Goal: Task Accomplishment & Management: Complete application form

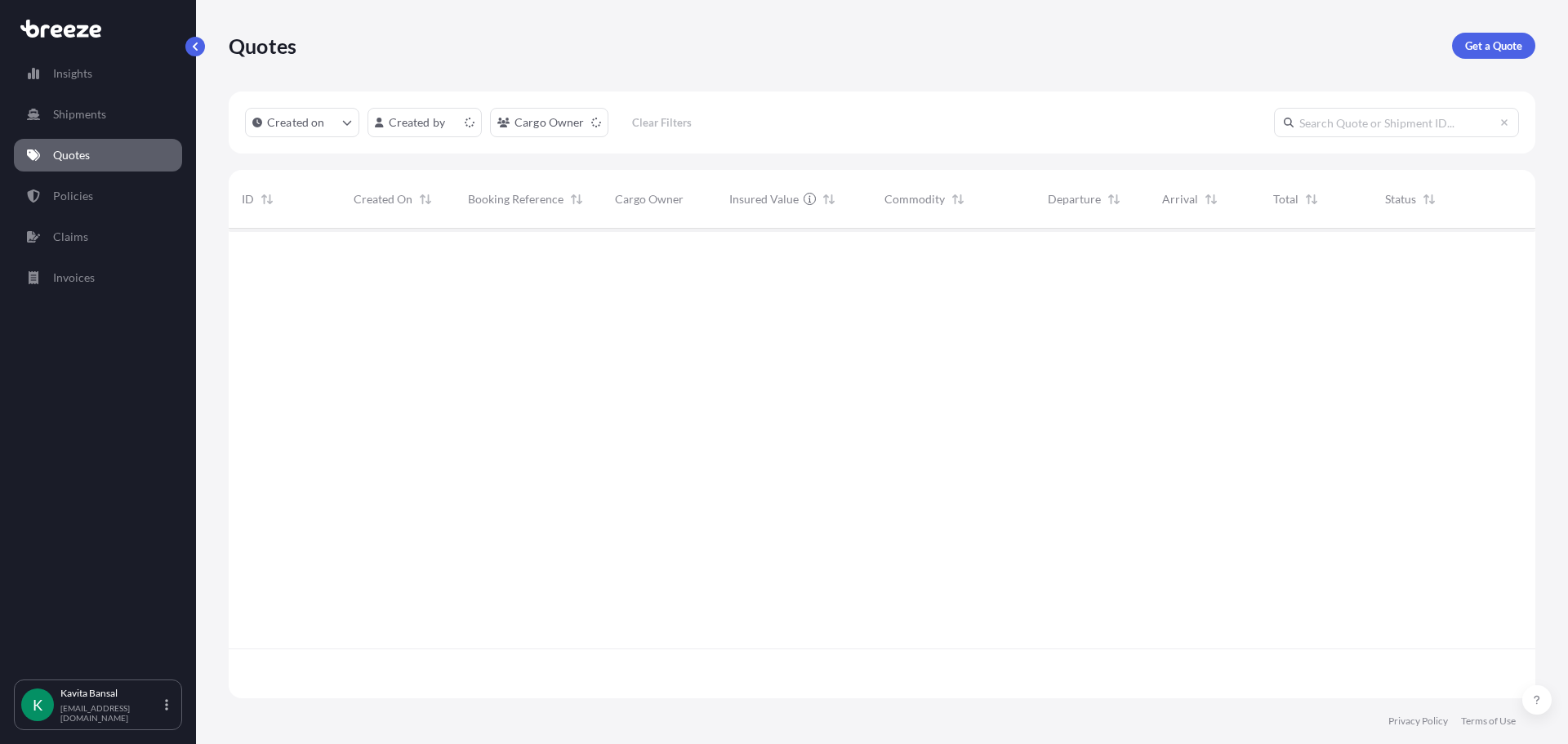
scroll to position [467, 1294]
click at [1466, 45] on p "Get a Quote" at bounding box center [1493, 45] width 57 height 16
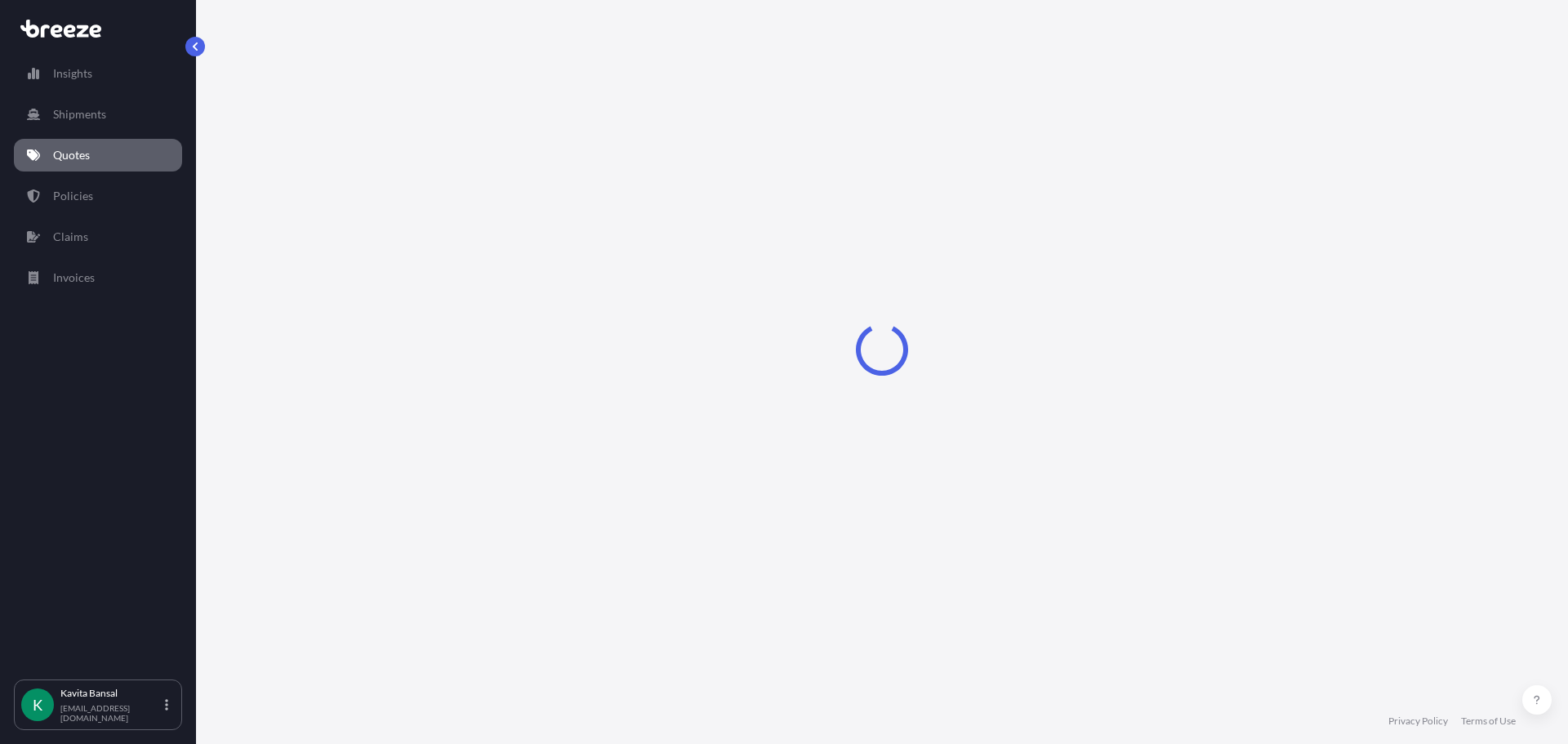
select select "Sea"
select select "1"
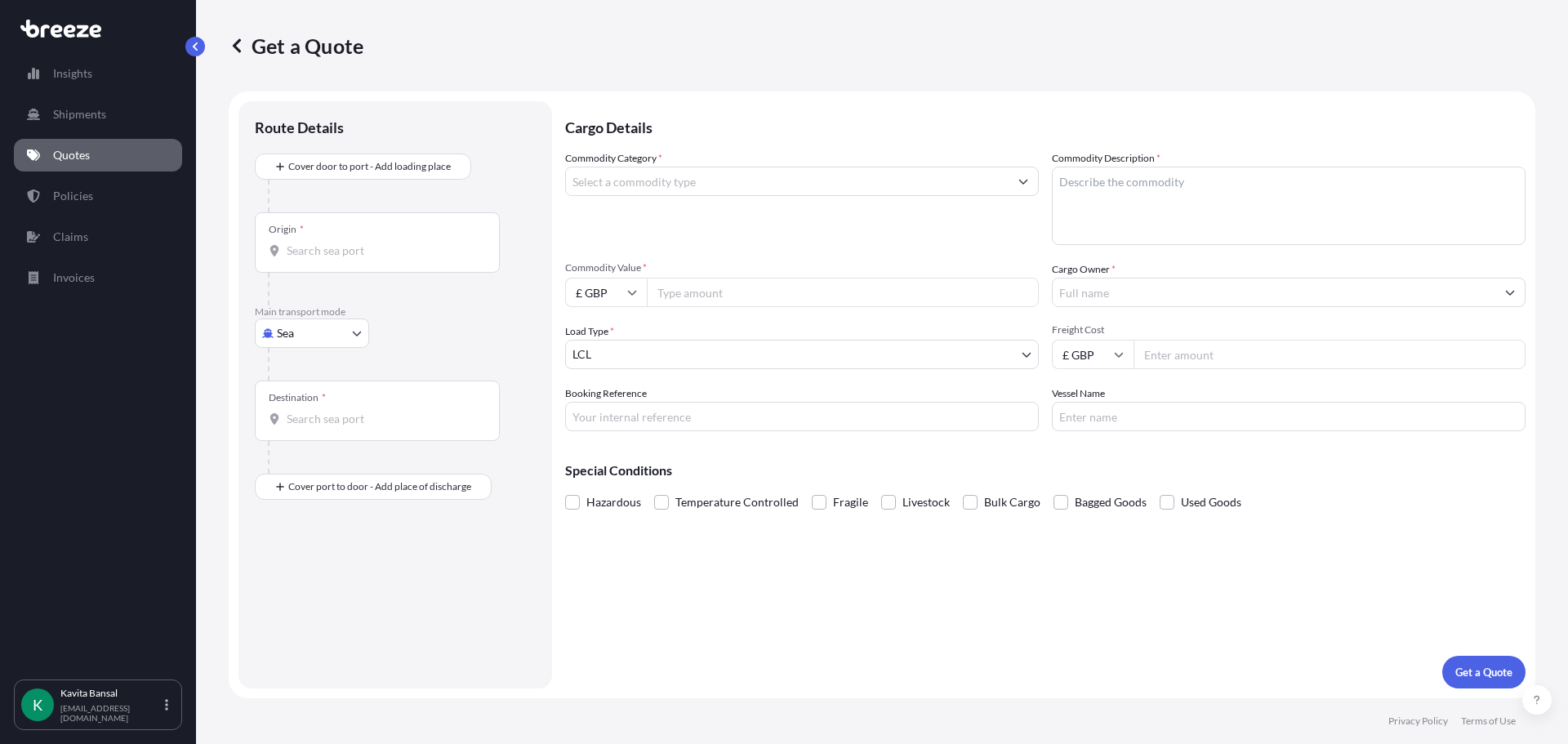
click at [283, 329] on body "Insights Shipments Quotes Policies Claims Invoices K [PERSON_NAME] [EMAIL_ADDRE…" at bounding box center [784, 372] width 1568 height 744
click at [314, 430] on div "Road" at bounding box center [312, 434] width 102 height 29
select select "Road"
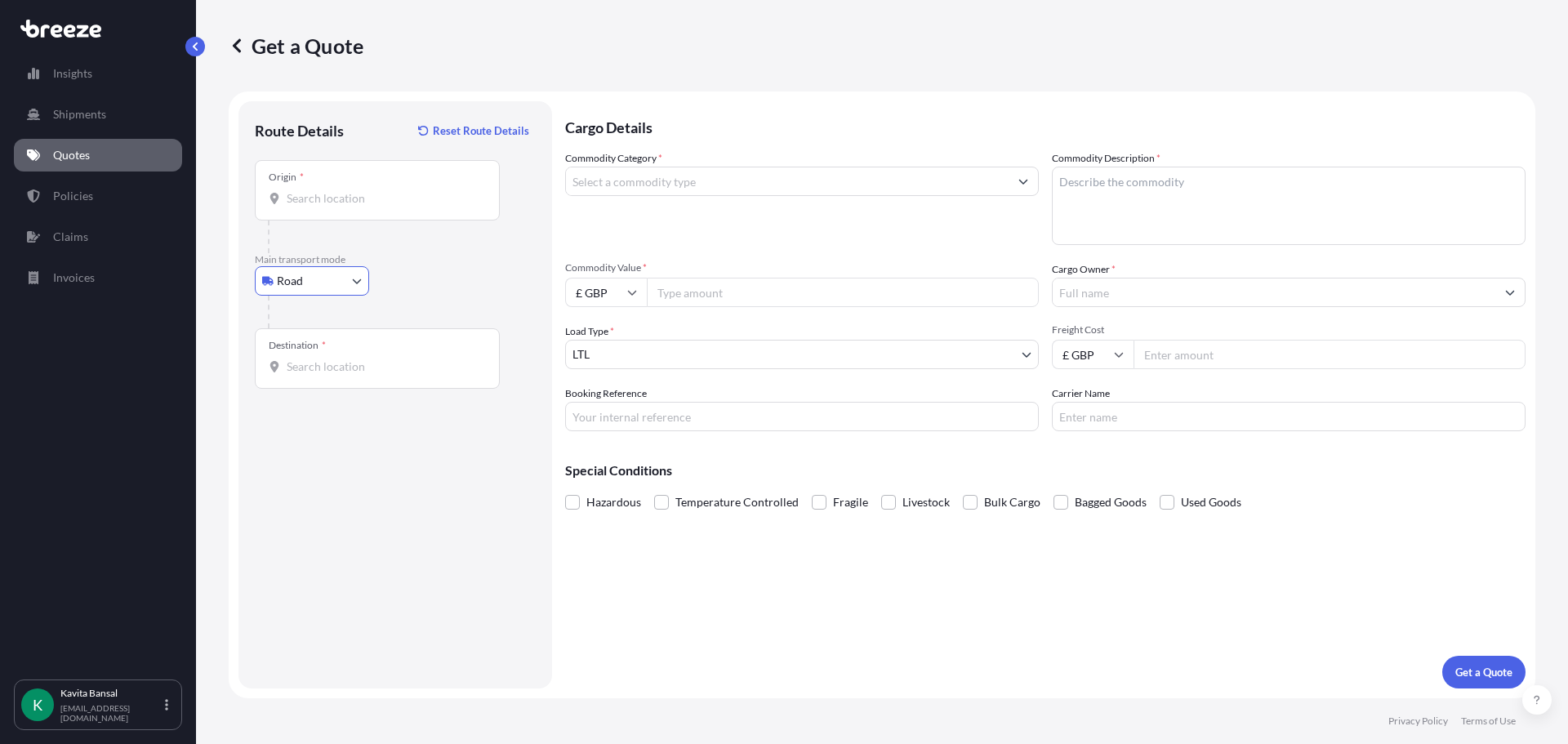
click at [334, 194] on input "Origin *" at bounding box center [383, 198] width 193 height 16
type input "Worcester WR3 8YB, [GEOGRAPHIC_DATA]"
click at [318, 366] on input "Destination *" at bounding box center [383, 367] width 193 height 16
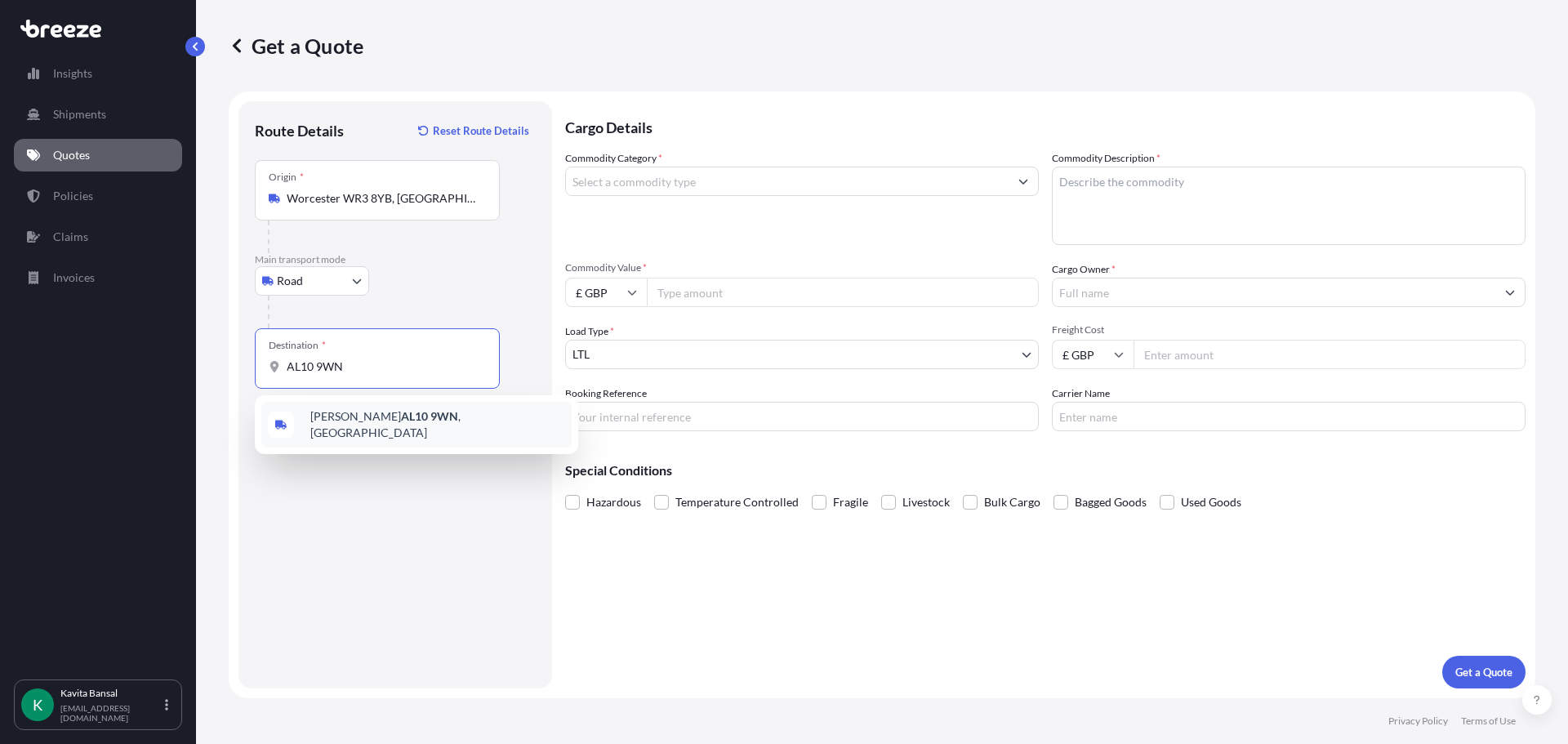
click at [374, 436] on div "[PERSON_NAME][STREET_ADDRESS]" at bounding box center [417, 424] width 310 height 45
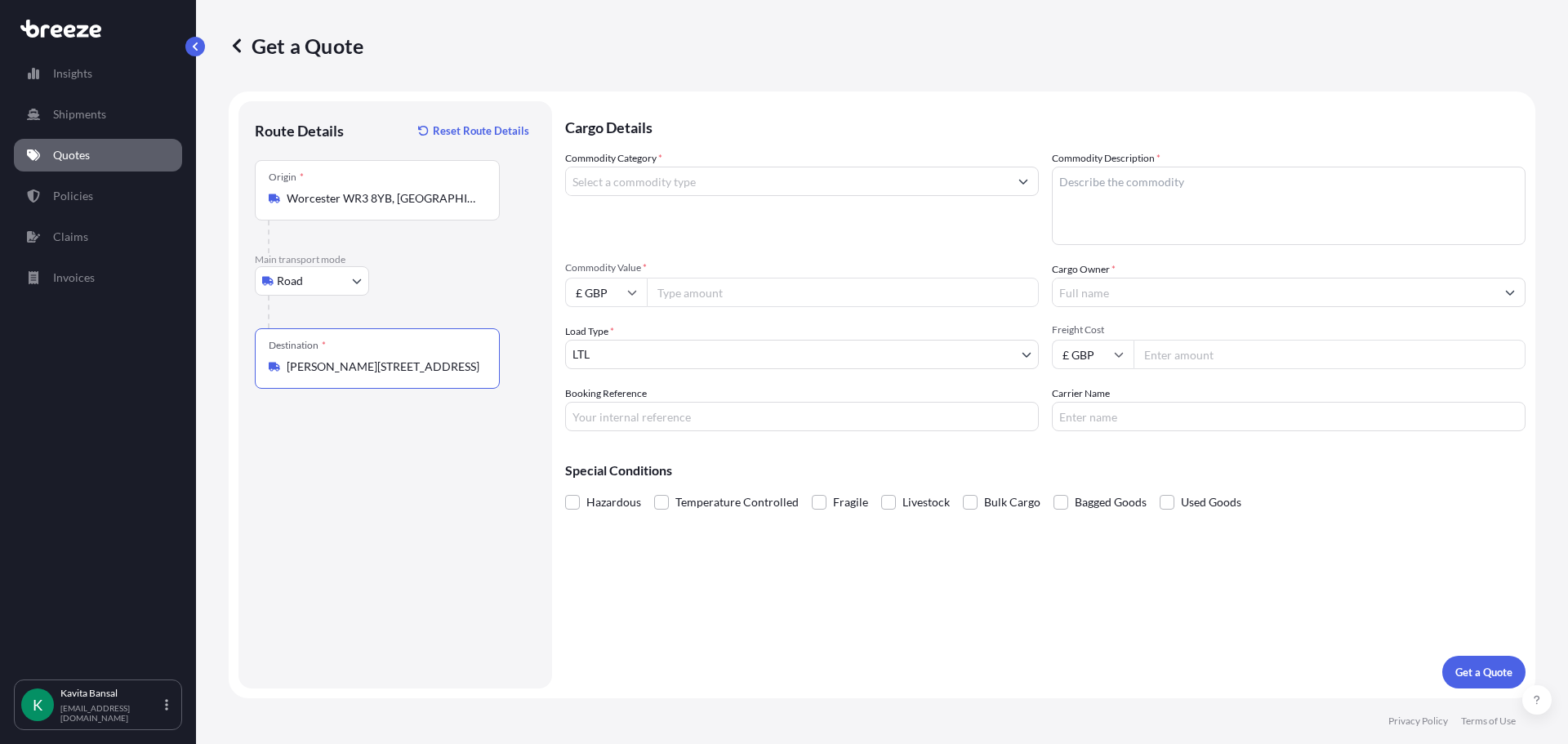
type input "[PERSON_NAME][STREET_ADDRESS]"
click at [697, 169] on input "Commodity Category *" at bounding box center [787, 181] width 442 height 29
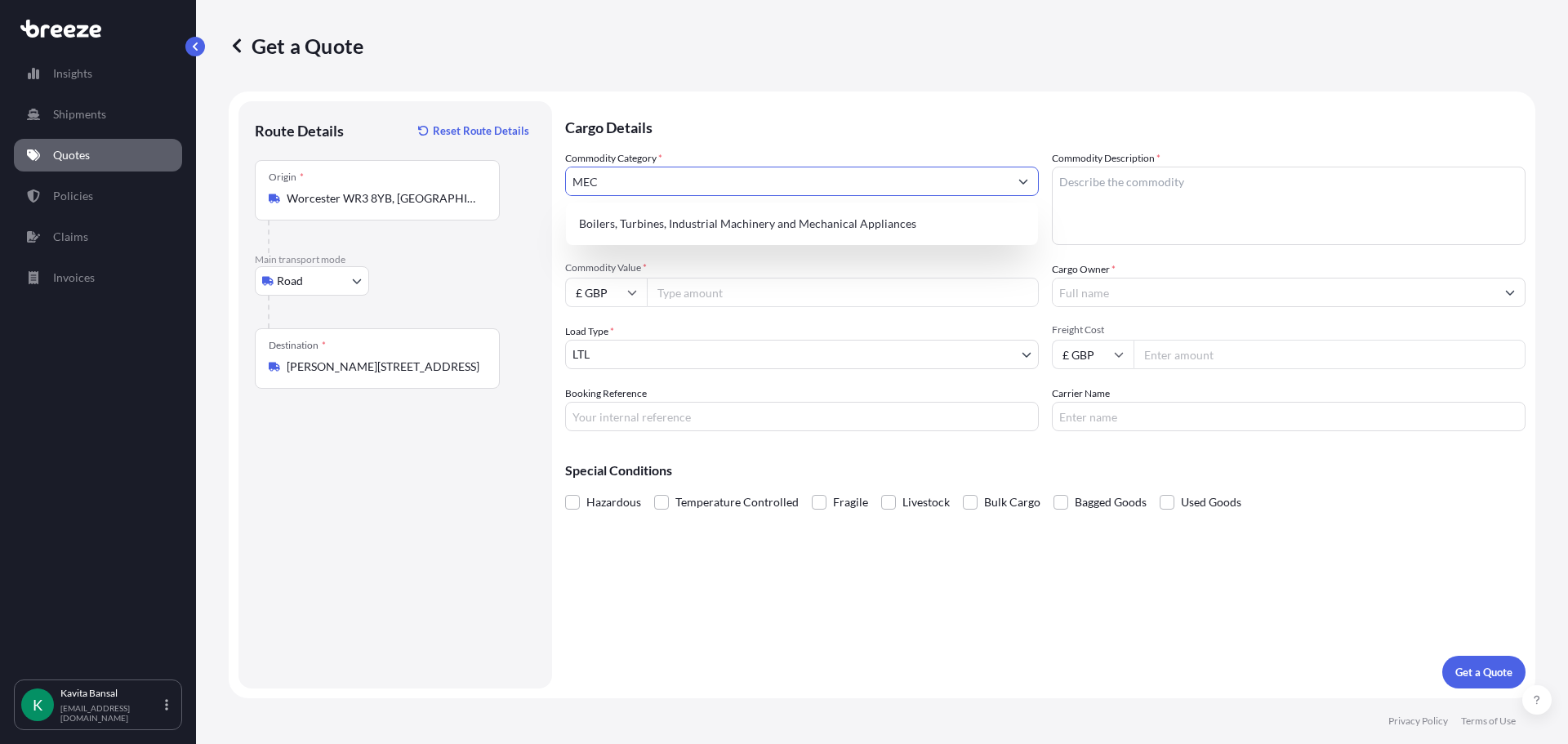
type input "MECH"
drag, startPoint x: 732, startPoint y: 178, endPoint x: 562, endPoint y: 186, distance: 170.2
click at [562, 186] on form "Route Details Reset Route Details Place of loading Road Road Rail Origin * [GEO…" at bounding box center [881, 395] width 1307 height 607
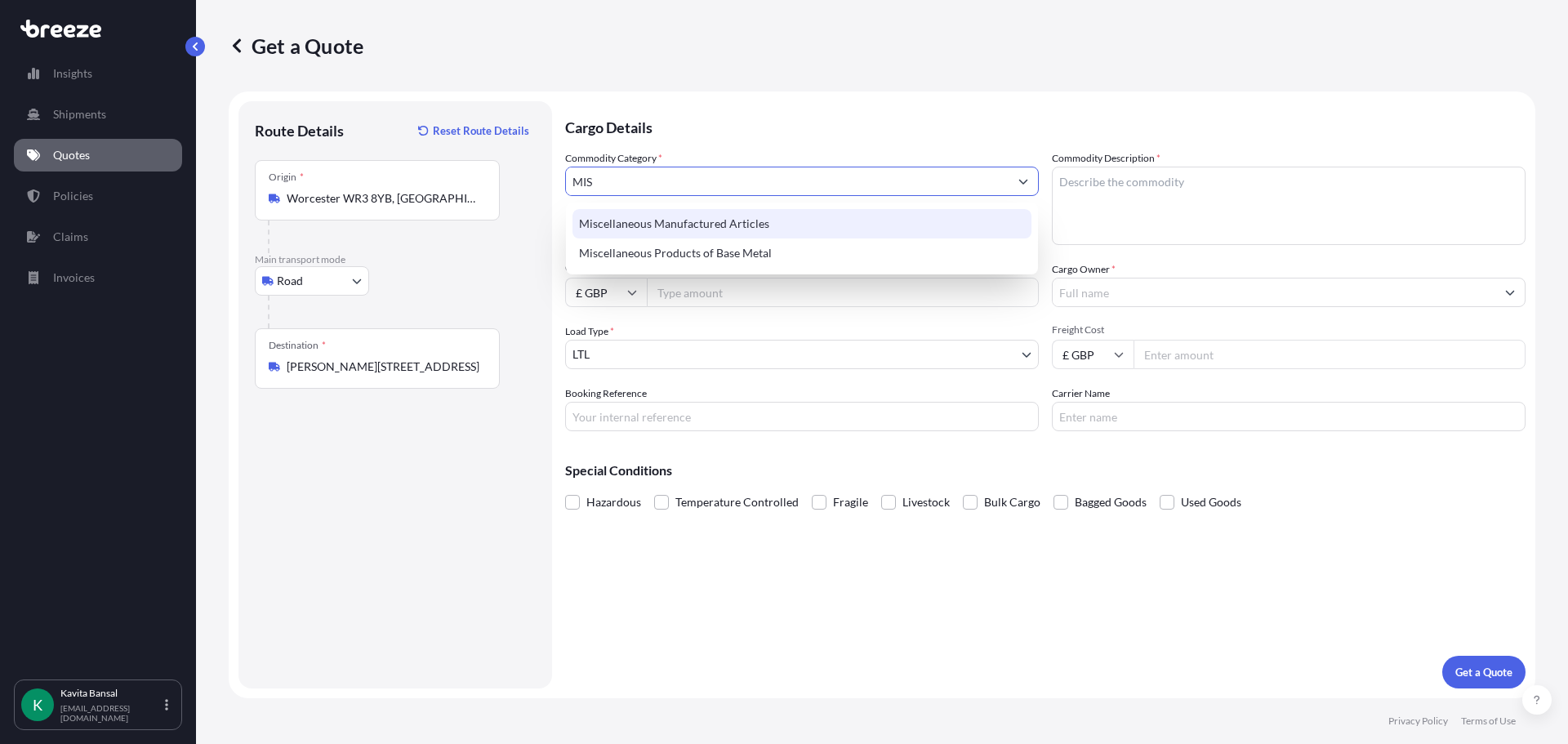
click at [615, 227] on div "Miscellaneous Manufactured Articles" at bounding box center [802, 223] width 459 height 29
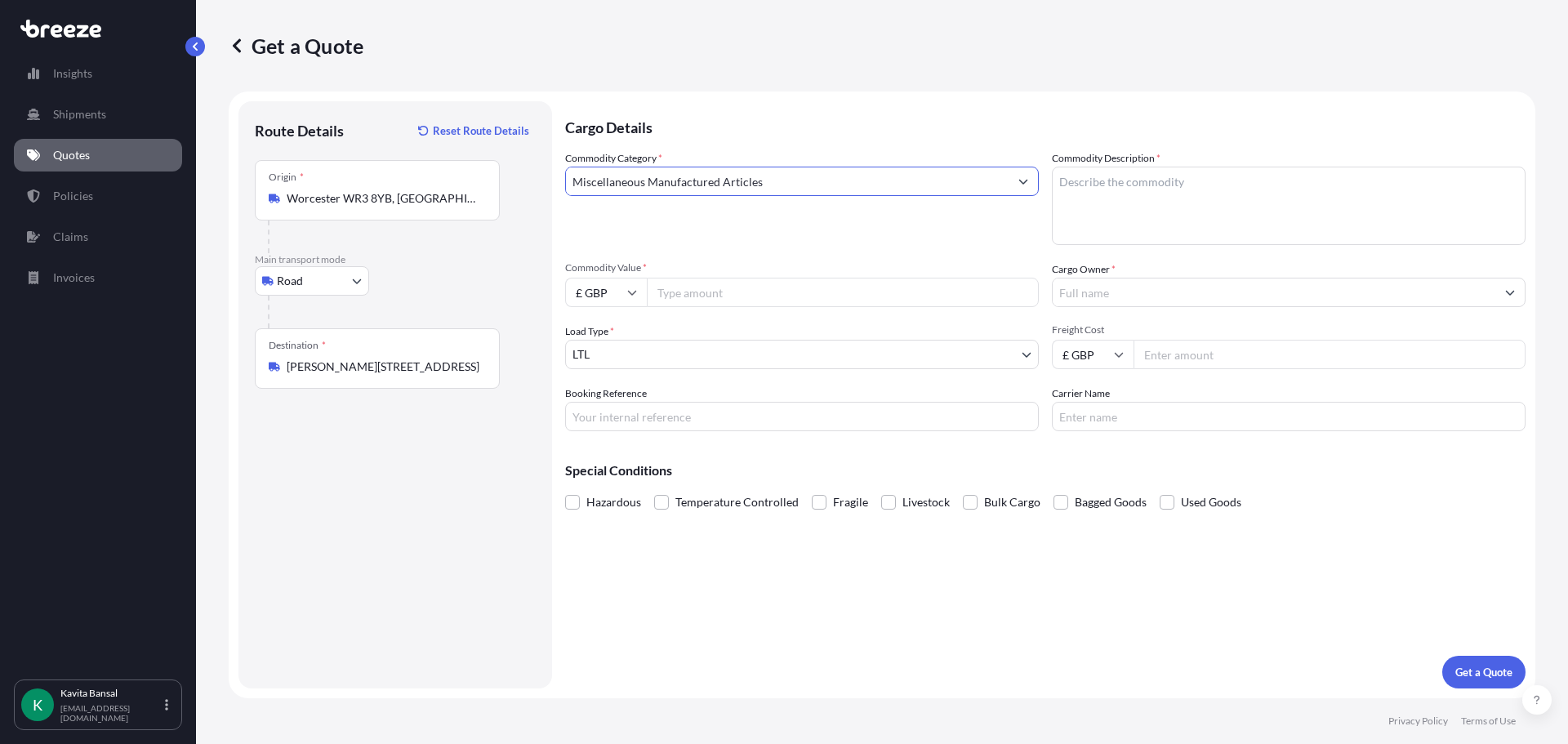
type input "Miscellaneous Manufactured Articles"
click at [1057, 218] on textarea "Commodity Description *" at bounding box center [1288, 206] width 474 height 79
click at [1068, 201] on textarea "OOFFICE STATIONARY AND BANNERS" at bounding box center [1288, 206] width 474 height 79
type textarea "OFFICE STATIONARY AND BANNERS"
click at [780, 306] on input "Commodity Value *" at bounding box center [842, 292] width 392 height 29
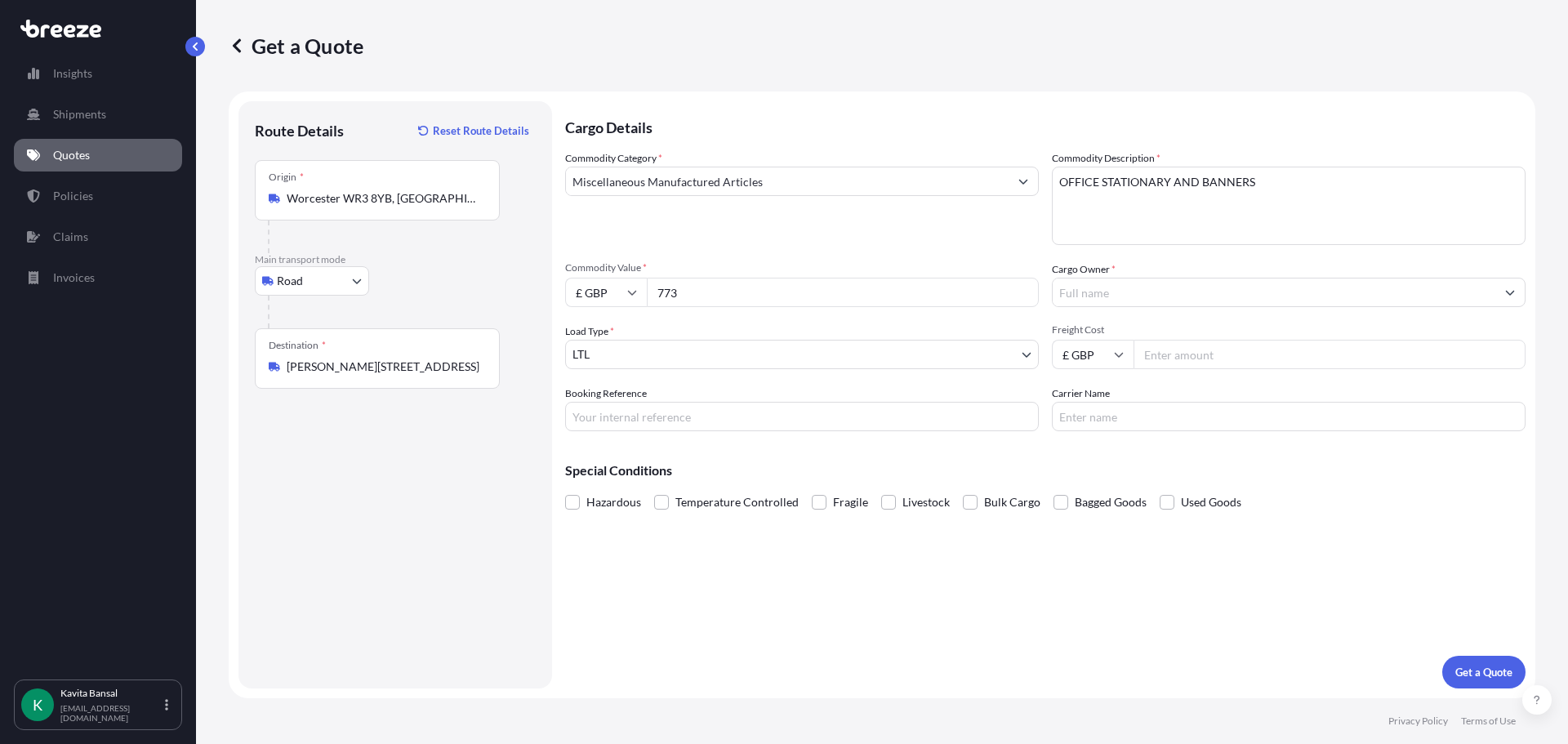
type input "773"
click at [1097, 279] on input "Cargo Owner *" at bounding box center [1274, 292] width 442 height 29
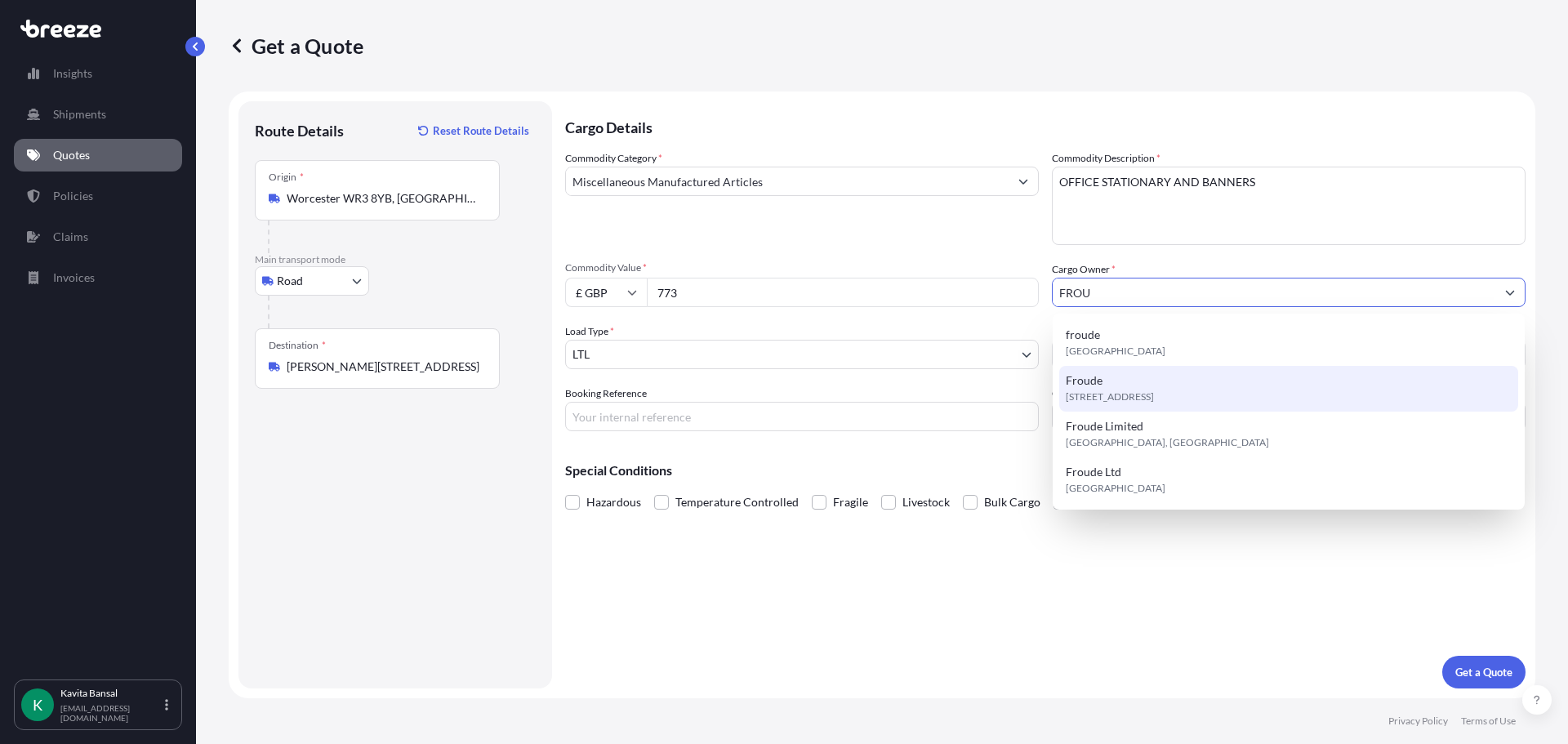
click at [1117, 381] on div "[STREET_ADDRESS]" at bounding box center [1288, 388] width 459 height 45
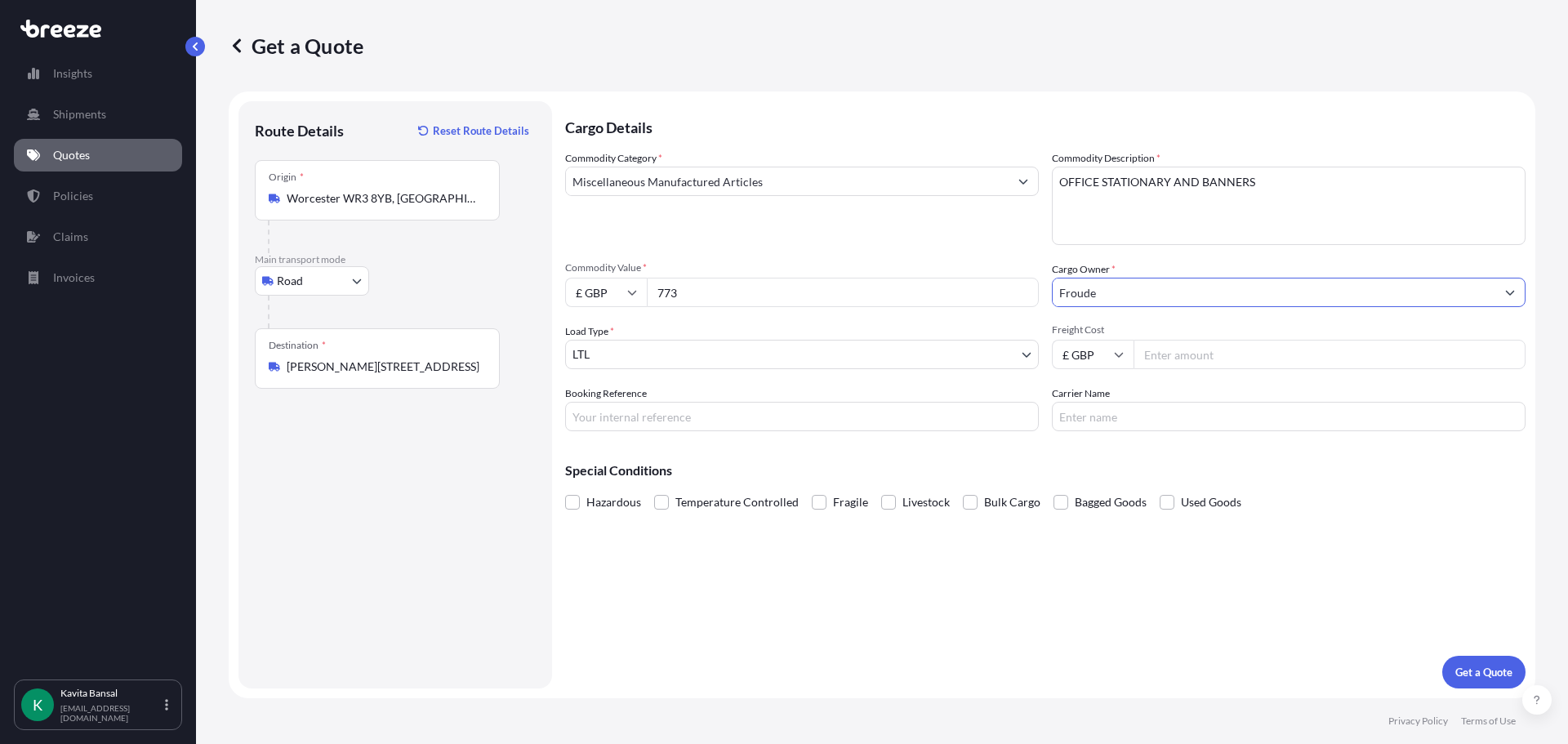
type input "Froude"
click at [1205, 346] on input "Freight Cost" at bounding box center [1329, 354] width 392 height 29
type input "100"
click at [811, 406] on input "Booking Reference" at bounding box center [802, 416] width 474 height 29
type input "q24502"
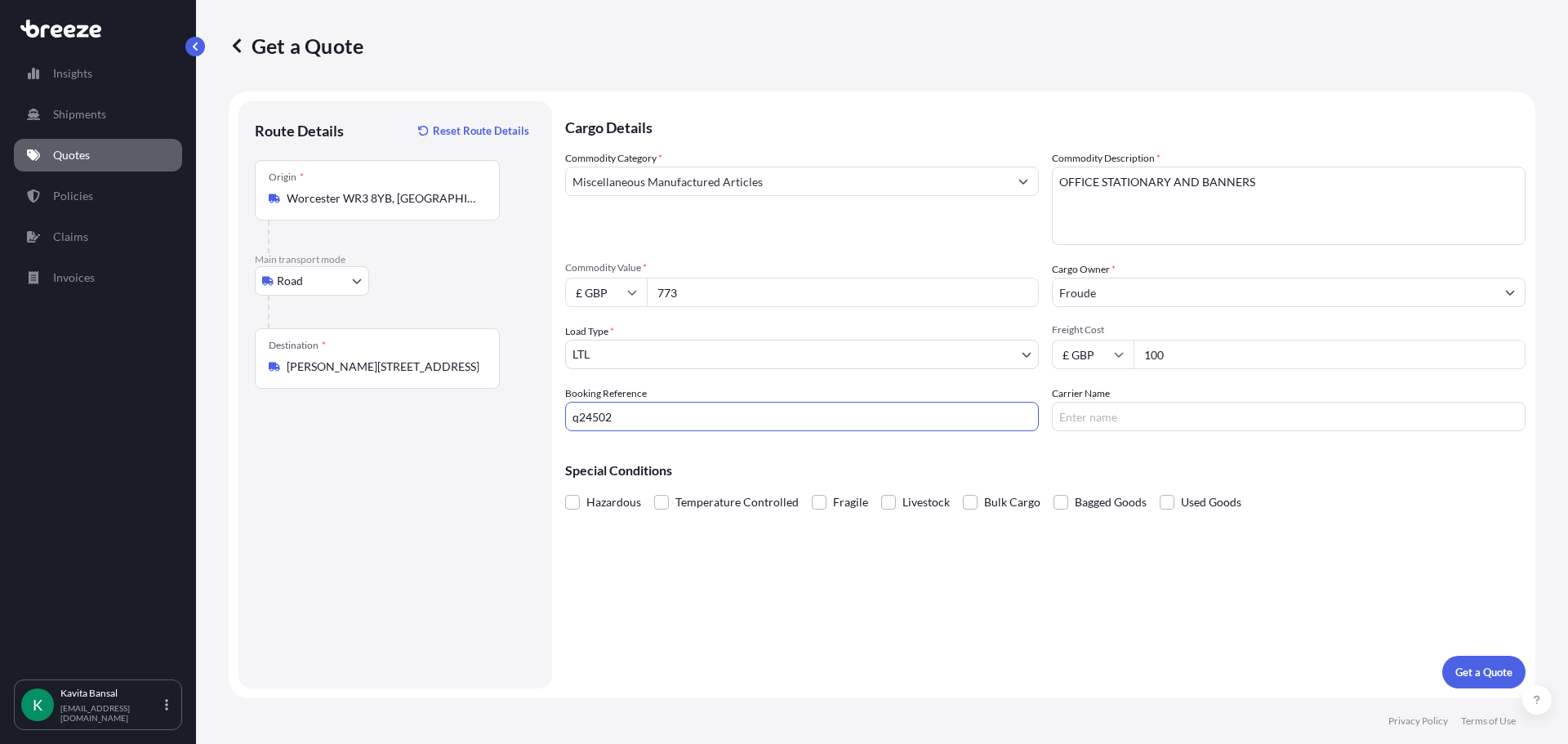
click at [1451, 665] on button "Get a Quote" at bounding box center [1483, 672] width 83 height 33
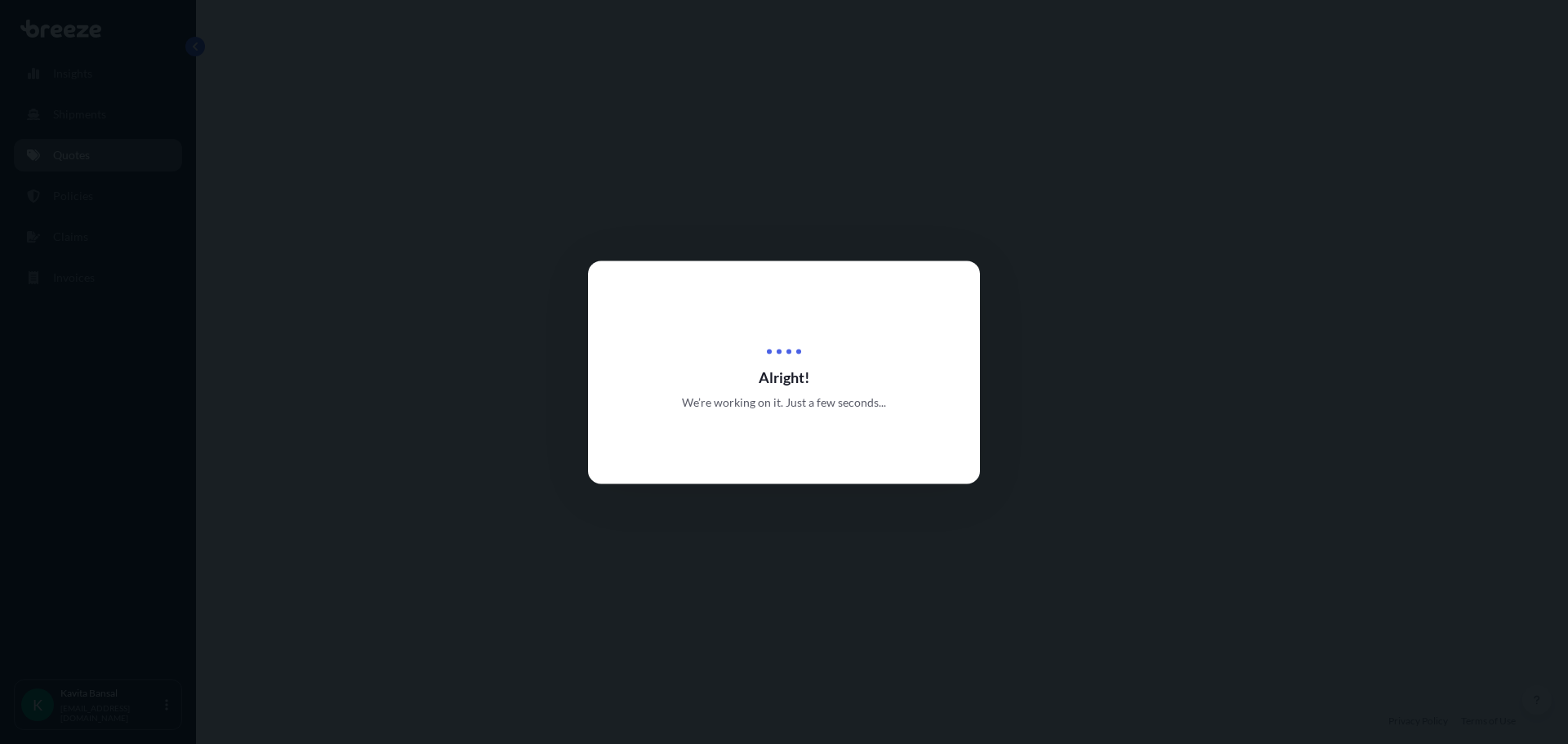
select select "Road"
select select "1"
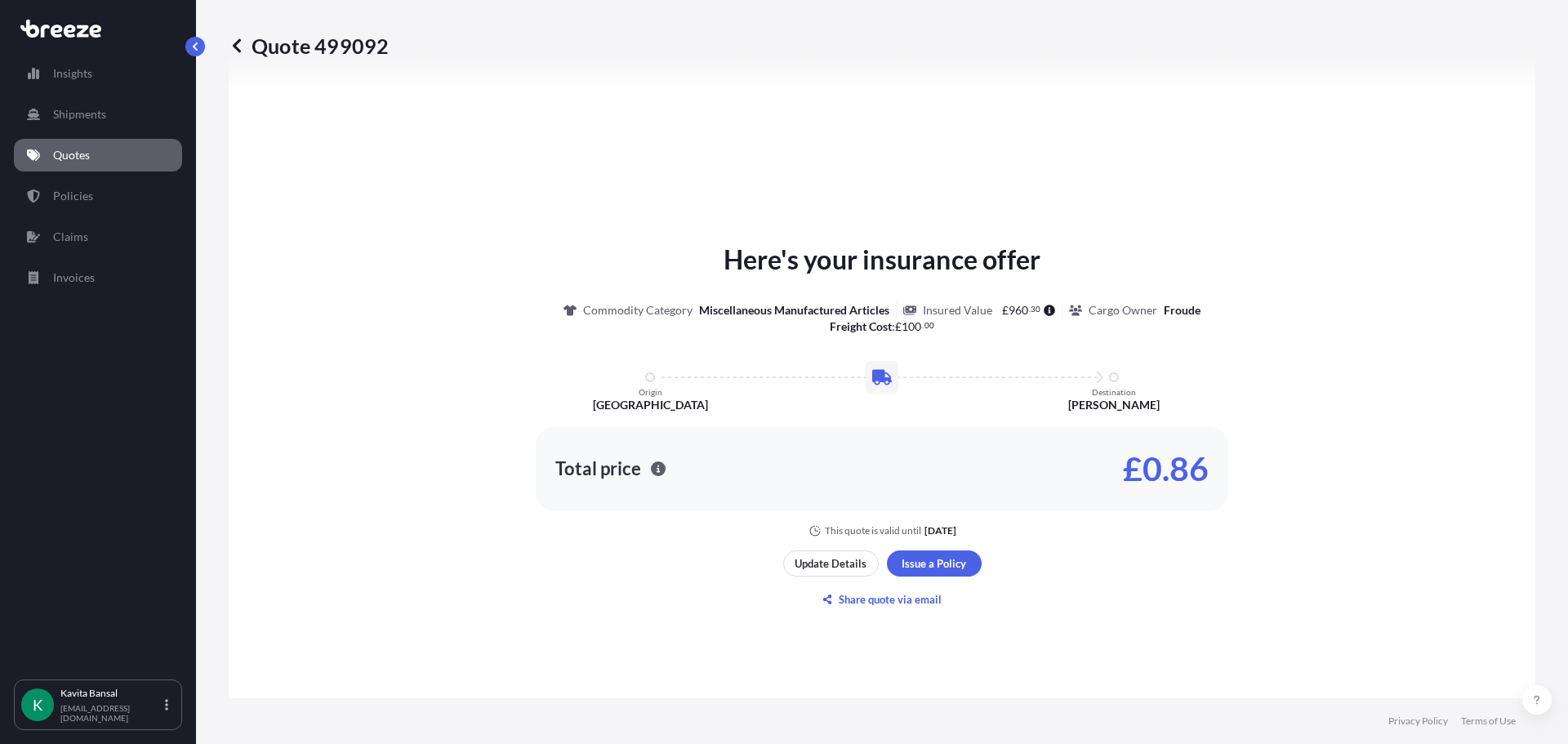
scroll to position [737, 0]
